Goal: Task Accomplishment & Management: Use online tool/utility

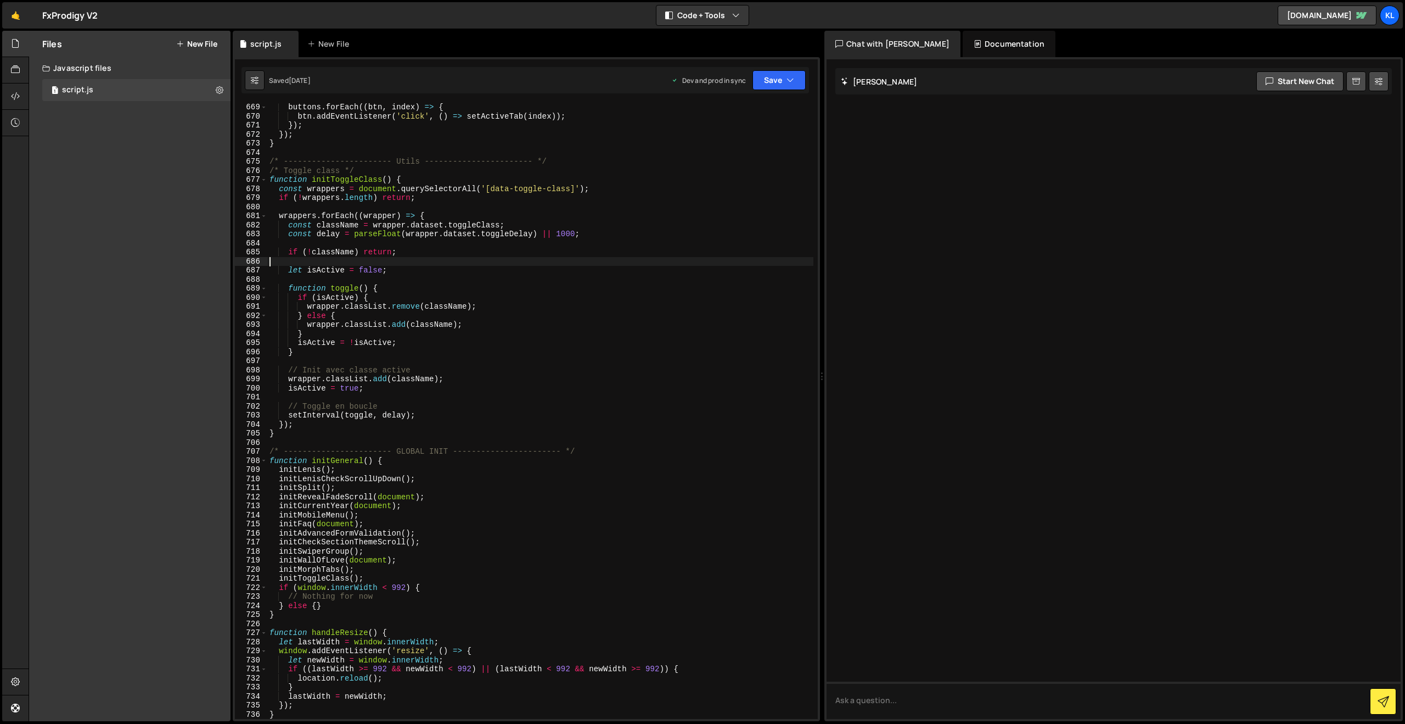
type textarea "}"
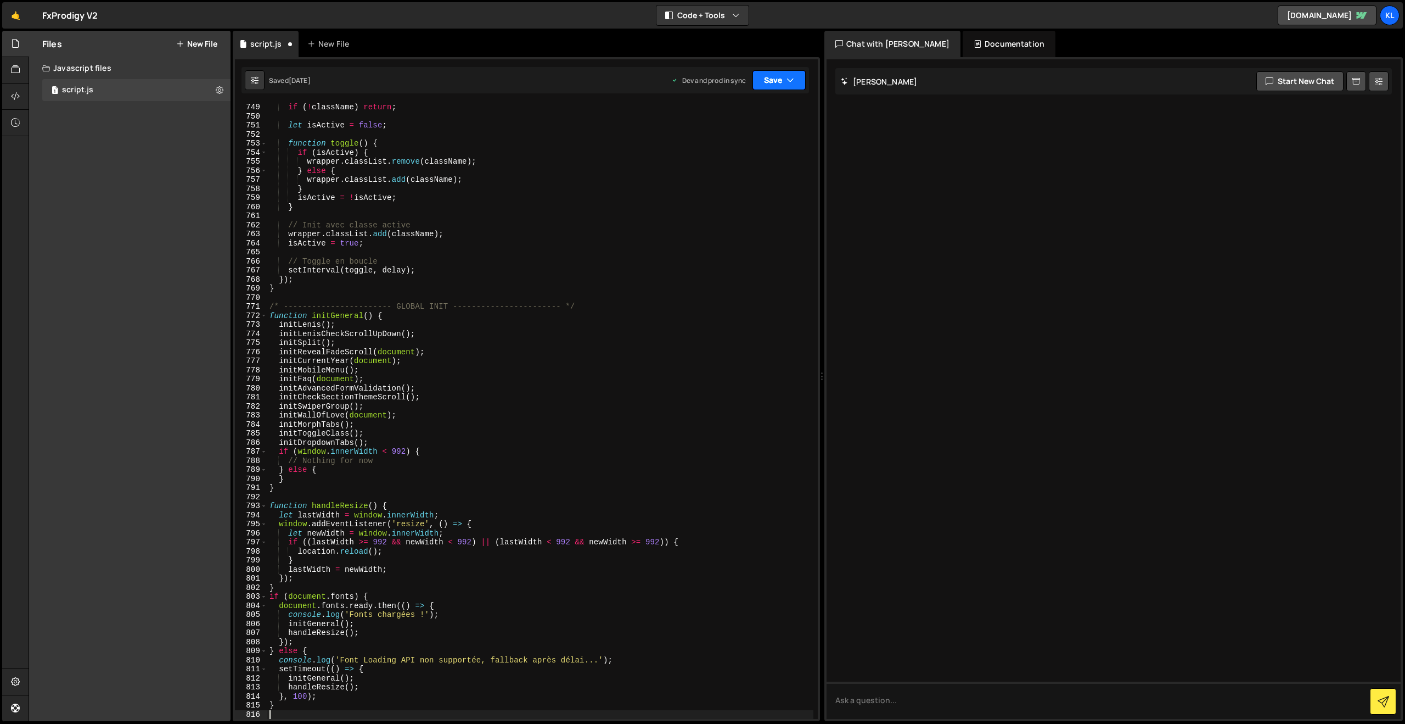
drag, startPoint x: 779, startPoint y: 81, endPoint x: 776, endPoint y: 87, distance: 6.9
click at [779, 82] on button "Save" at bounding box center [779, 80] width 53 height 20
click at [701, 154] on div "Saved [DATE]" at bounding box center [742, 154] width 114 height 13
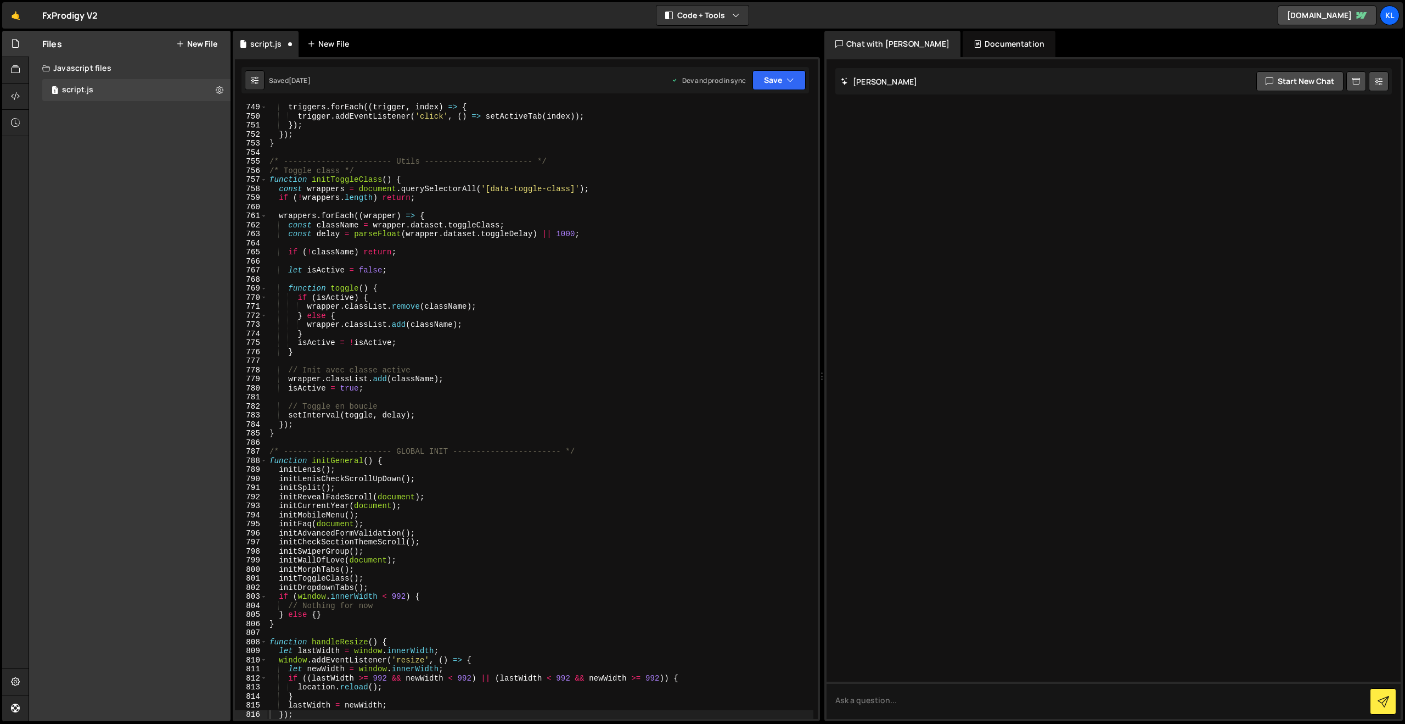
scroll to position [6776, 0]
click at [529, 246] on div "triggers . forEach (( trigger , index ) => { trigger . addEventListener ( 'clic…" at bounding box center [540, 419] width 546 height 633
type textarea "}"
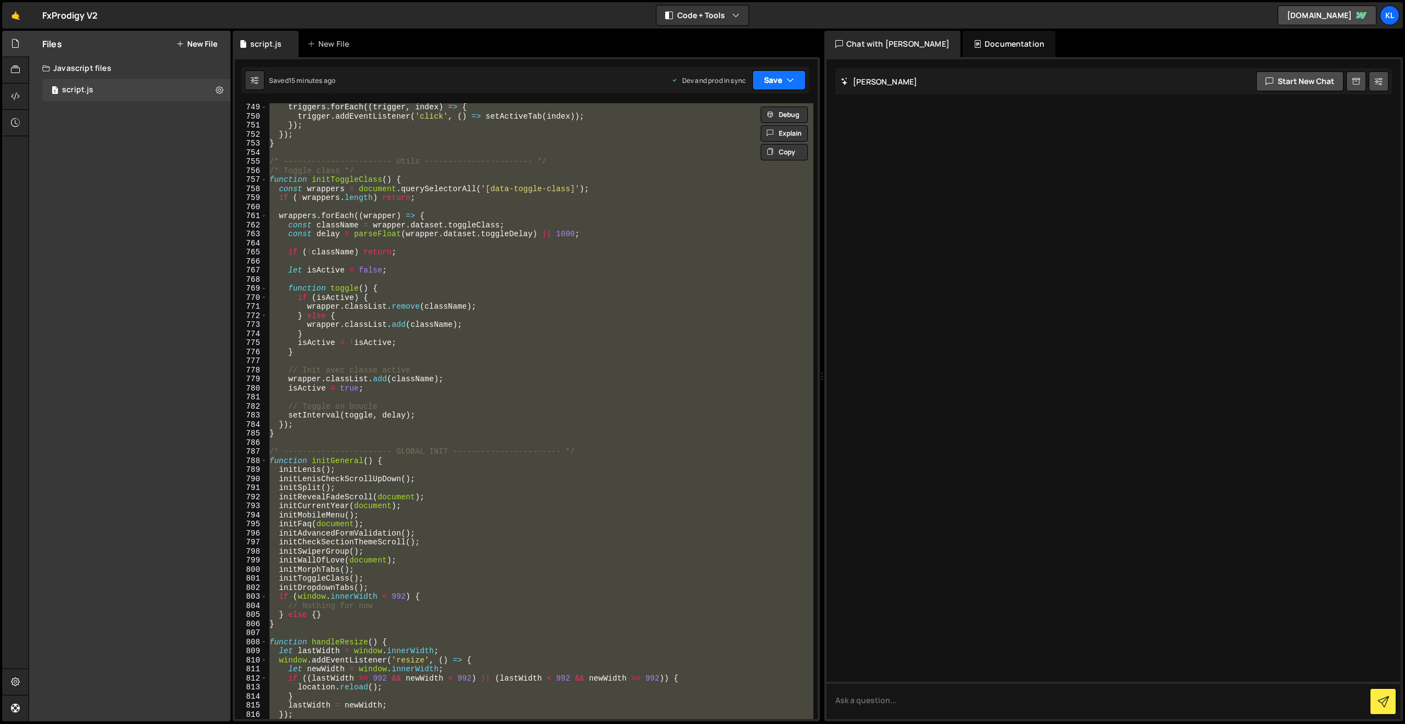
paste textarea
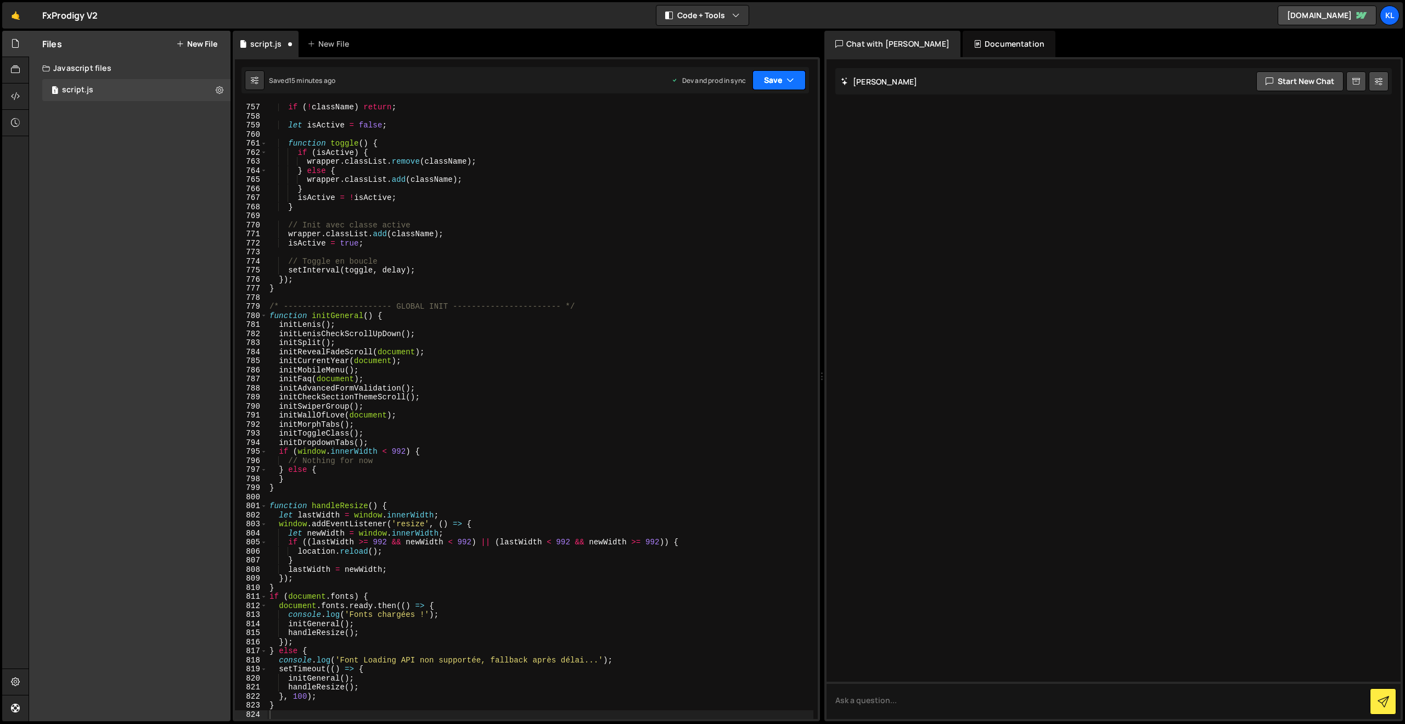
click at [774, 77] on button "Save" at bounding box center [779, 80] width 53 height 20
click at [710, 149] on div "Saved 15 minutes ago" at bounding box center [742, 154] width 114 height 13
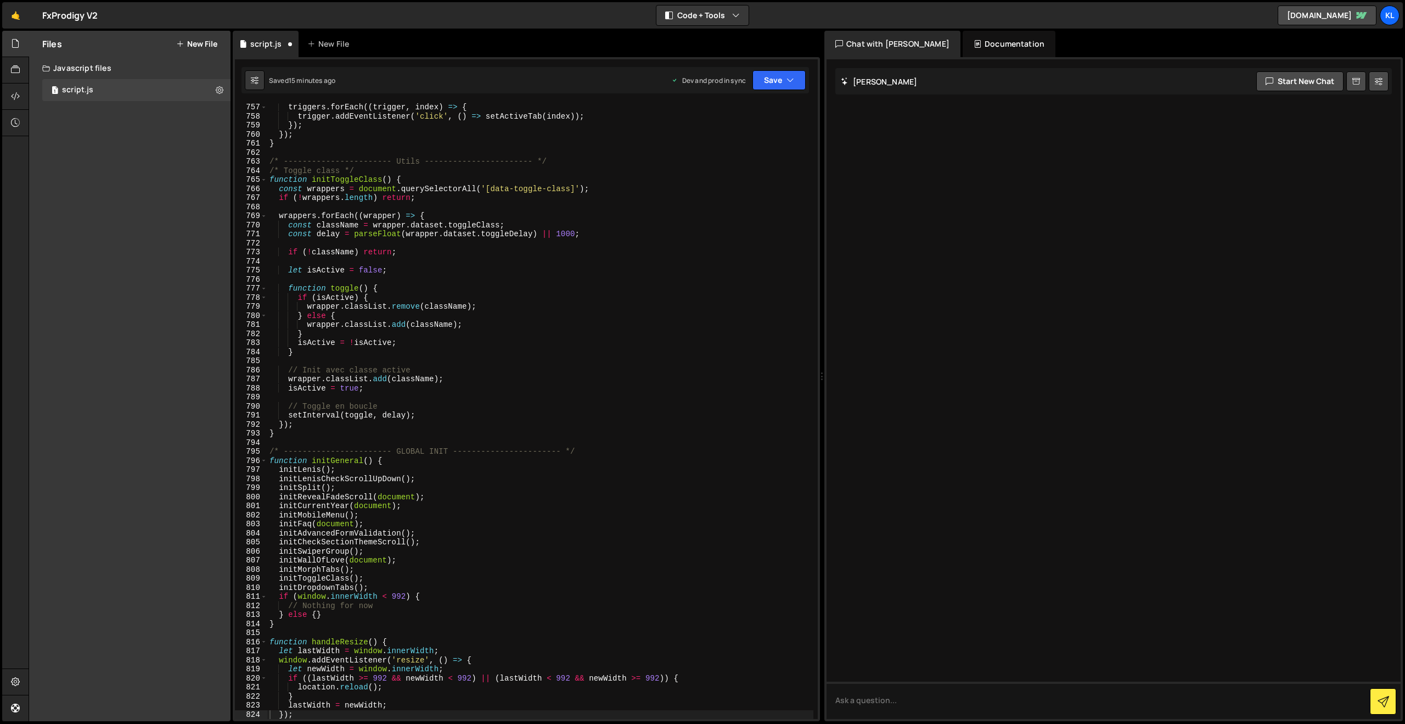
scroll to position [6848, 0]
click at [526, 274] on div "triggers . forEach (( trigger , index ) => { trigger . addEventListener ( 'clic…" at bounding box center [540, 419] width 546 height 633
type textarea "}"
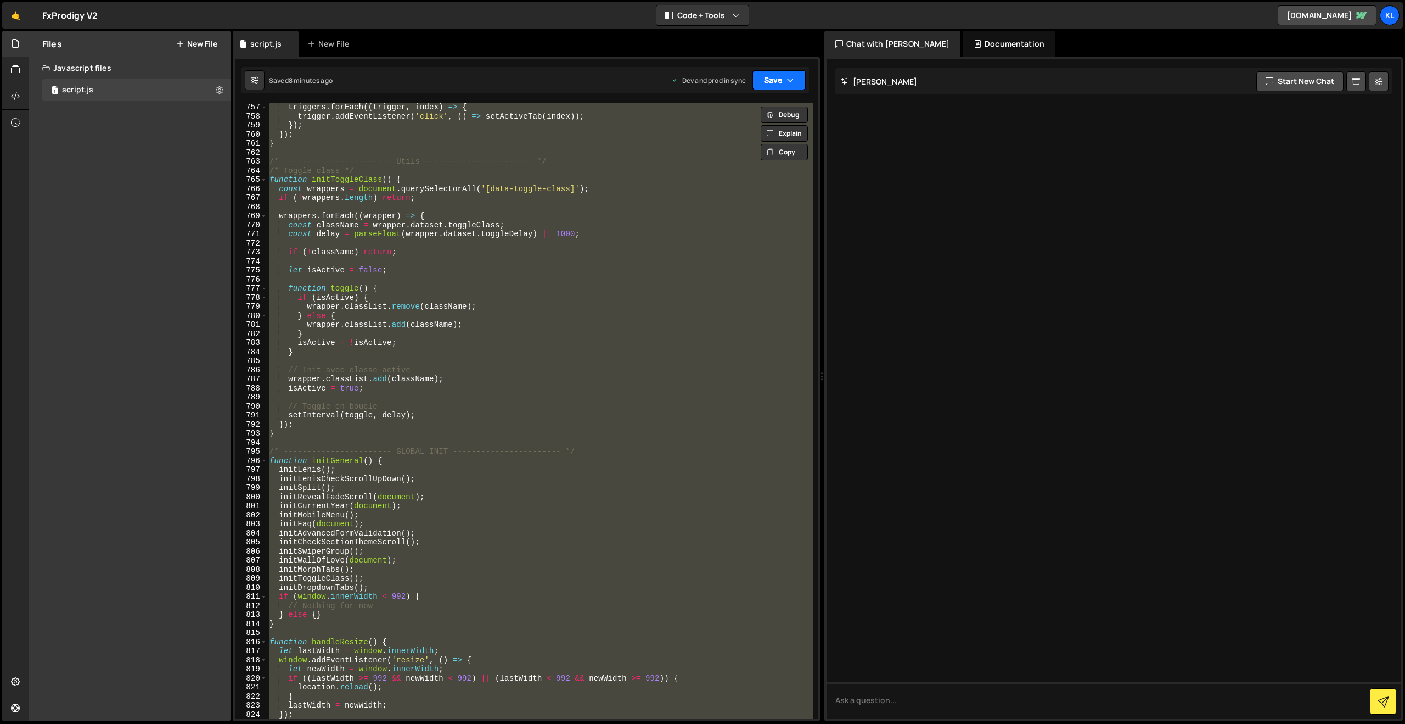
paste textarea
click at [770, 81] on button "Save" at bounding box center [779, 80] width 53 height 20
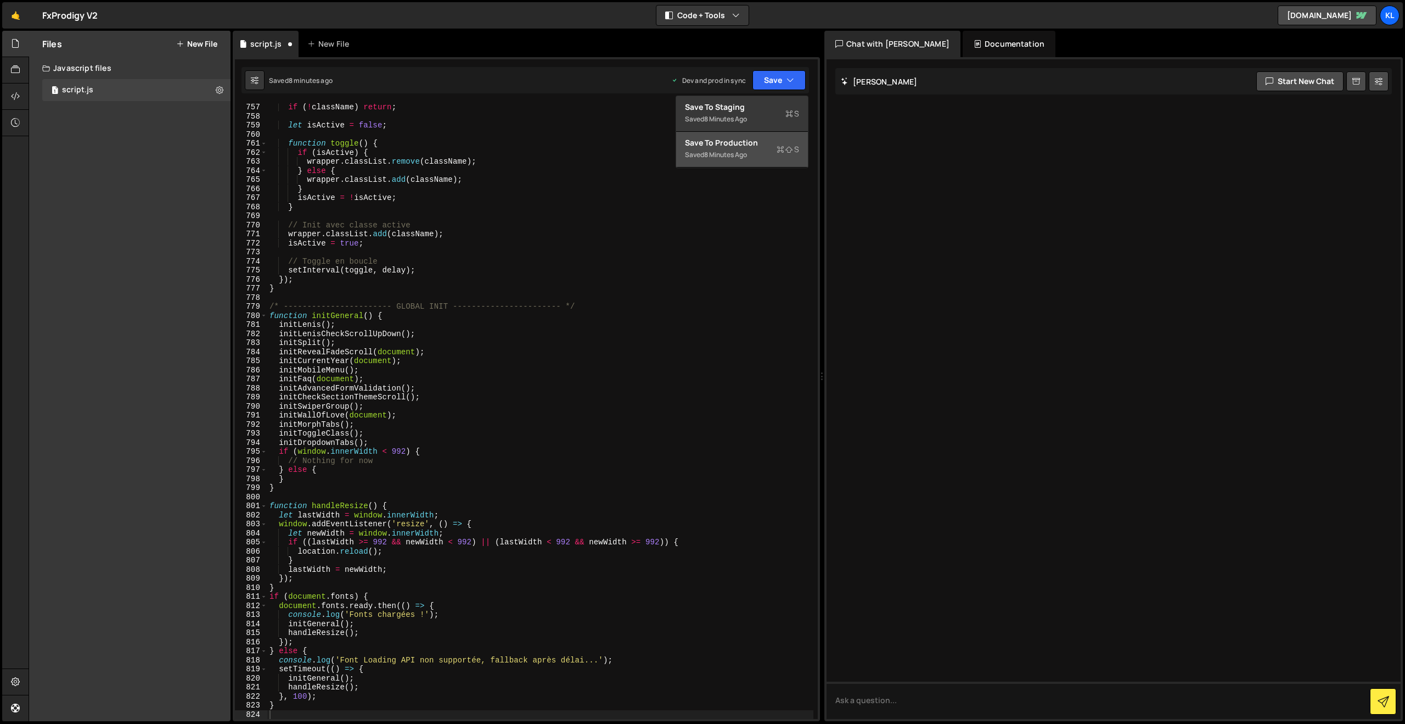
click at [712, 162] on button "Save to Production S Saved 8 minutes ago" at bounding box center [742, 150] width 132 height 36
